Goal: Navigation & Orientation: Find specific page/section

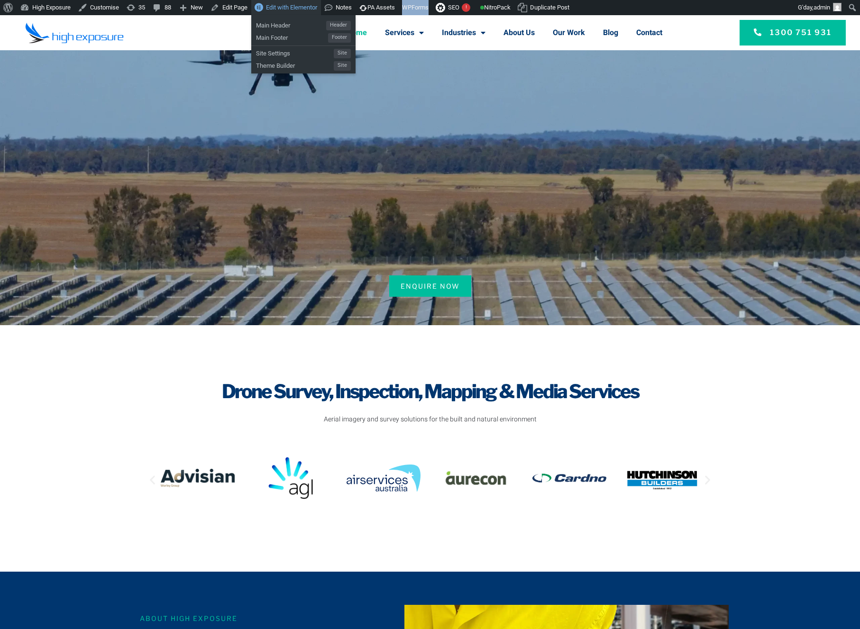
click at [305, 8] on span "Edit with Elementor" at bounding box center [291, 7] width 51 height 7
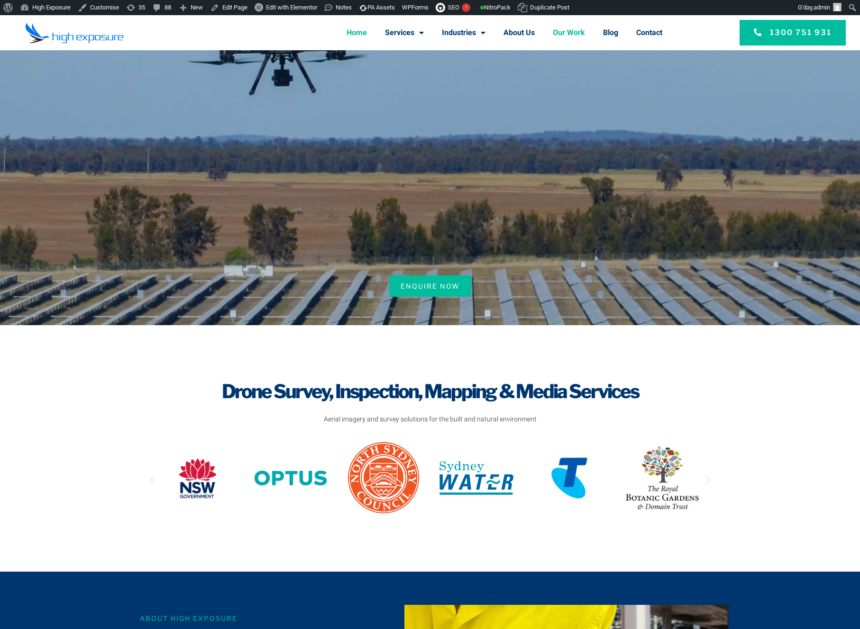
click at [574, 32] on link "Our Work" at bounding box center [569, 32] width 32 height 25
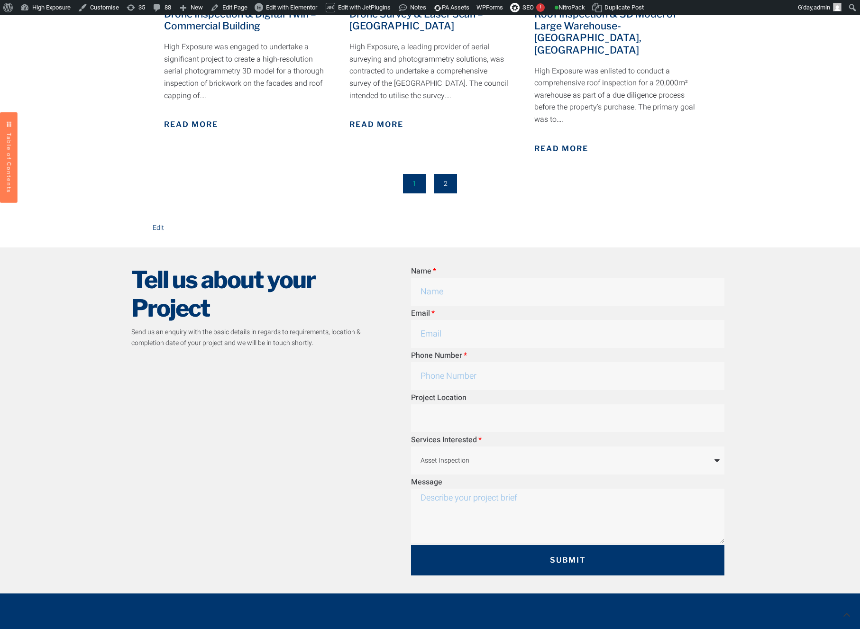
scroll to position [1328, 0]
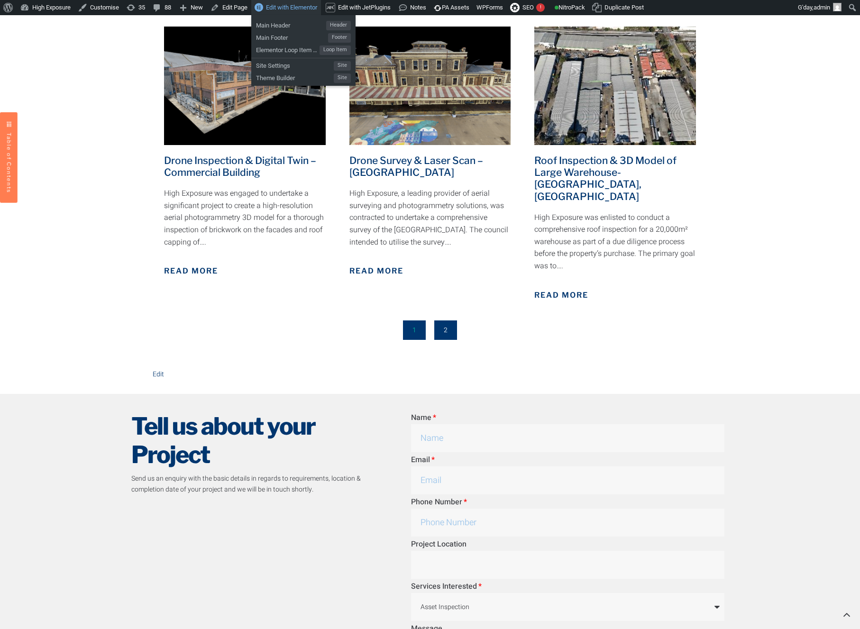
click at [302, 8] on span "Edit with Elementor" at bounding box center [291, 7] width 51 height 7
